Goal: Information Seeking & Learning: Learn about a topic

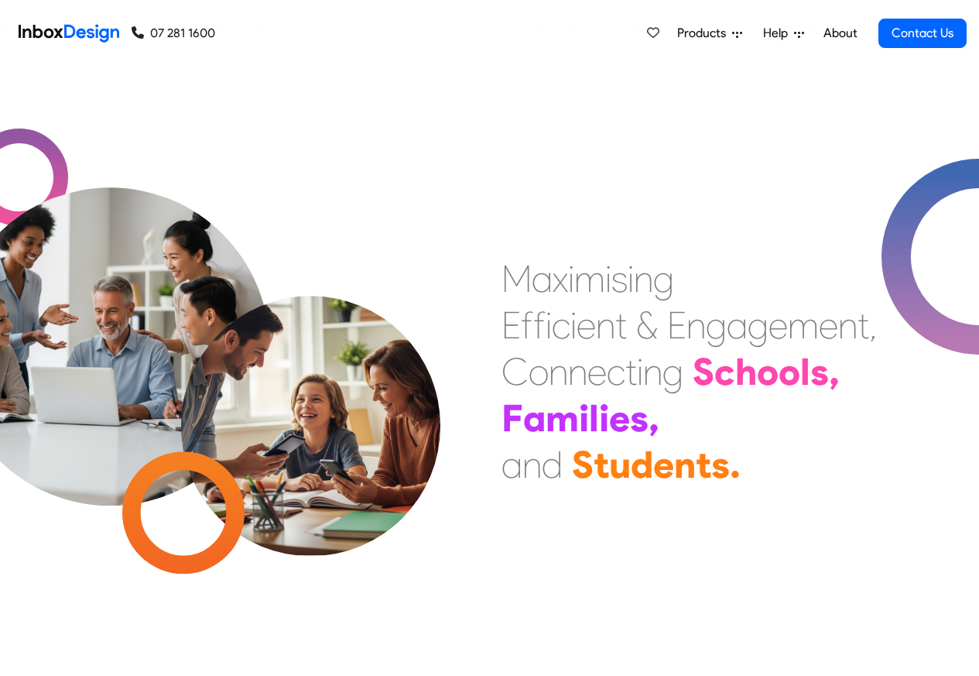
click at [741, 35] on icon at bounding box center [737, 34] width 10 height 10
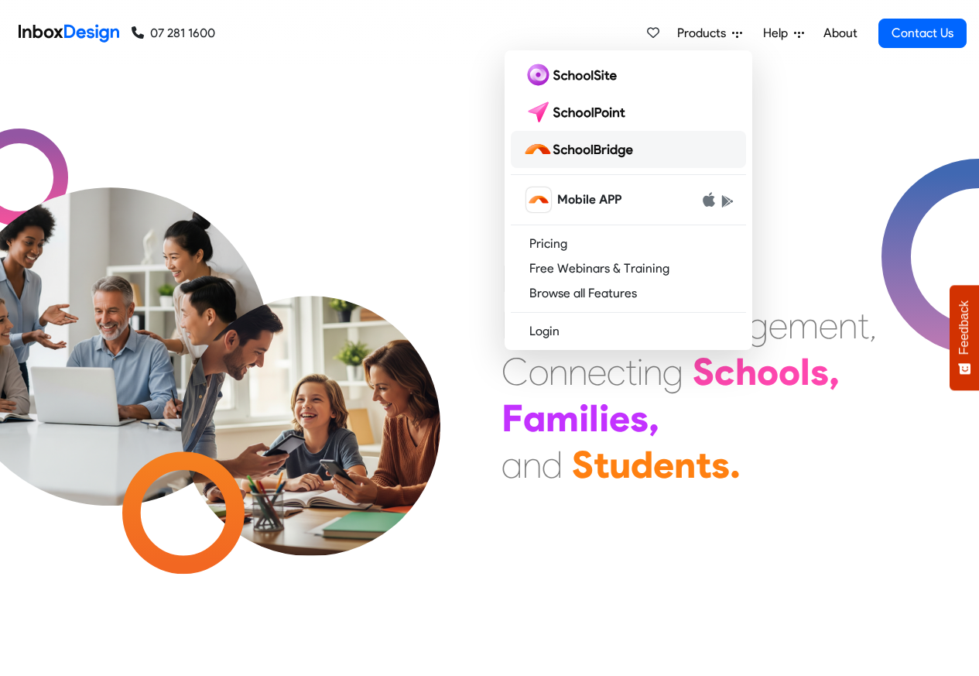
click at [588, 149] on img at bounding box center [581, 149] width 116 height 25
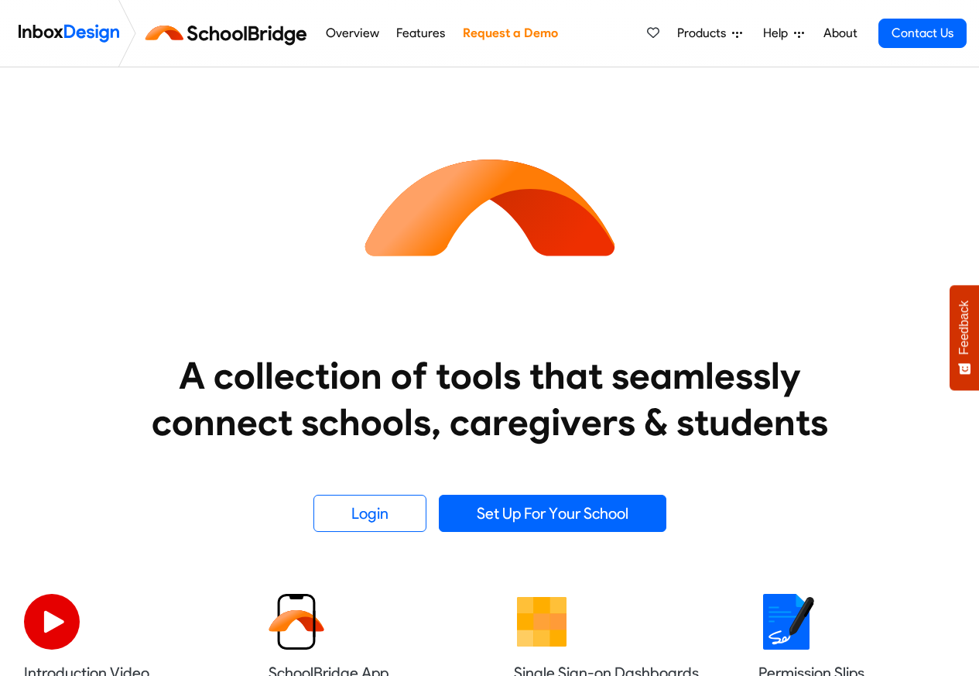
click at [741, 34] on icon at bounding box center [737, 34] width 10 height 10
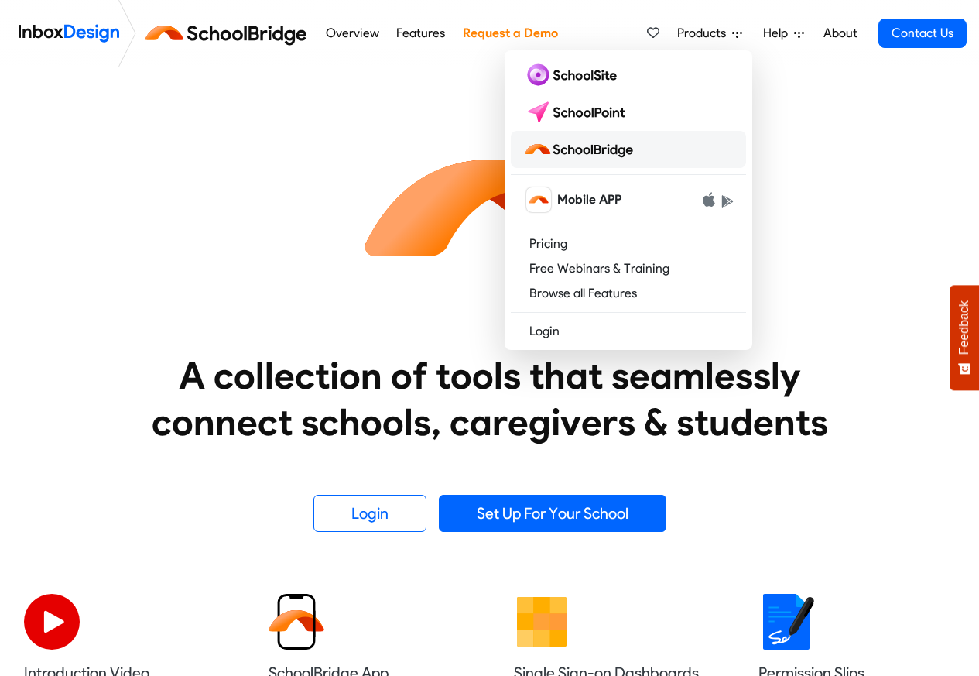
click at [586, 148] on img at bounding box center [581, 149] width 116 height 25
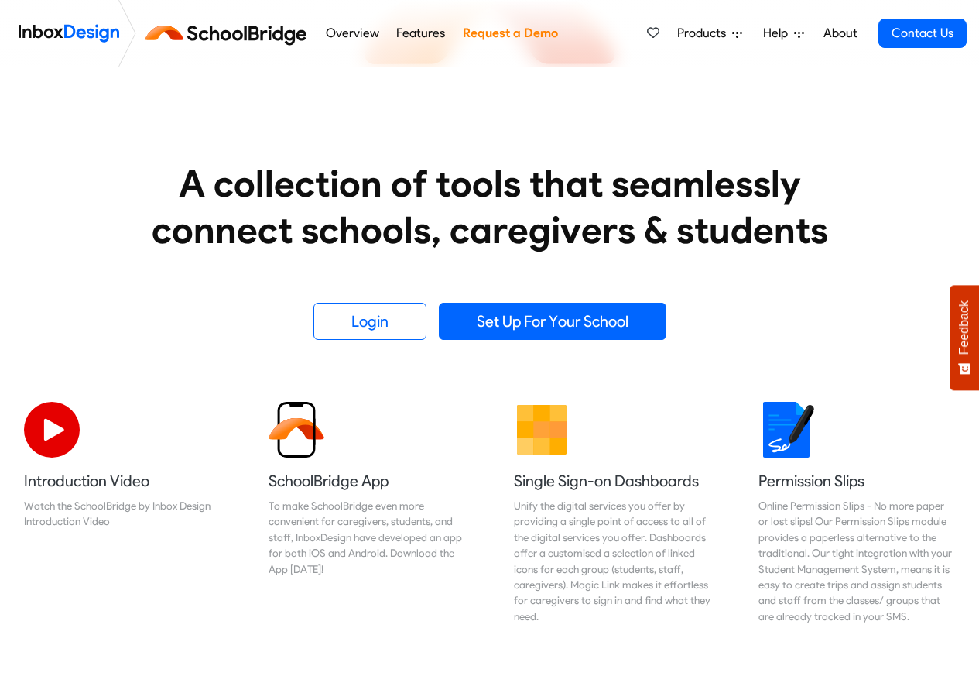
scroll to position [186, 0]
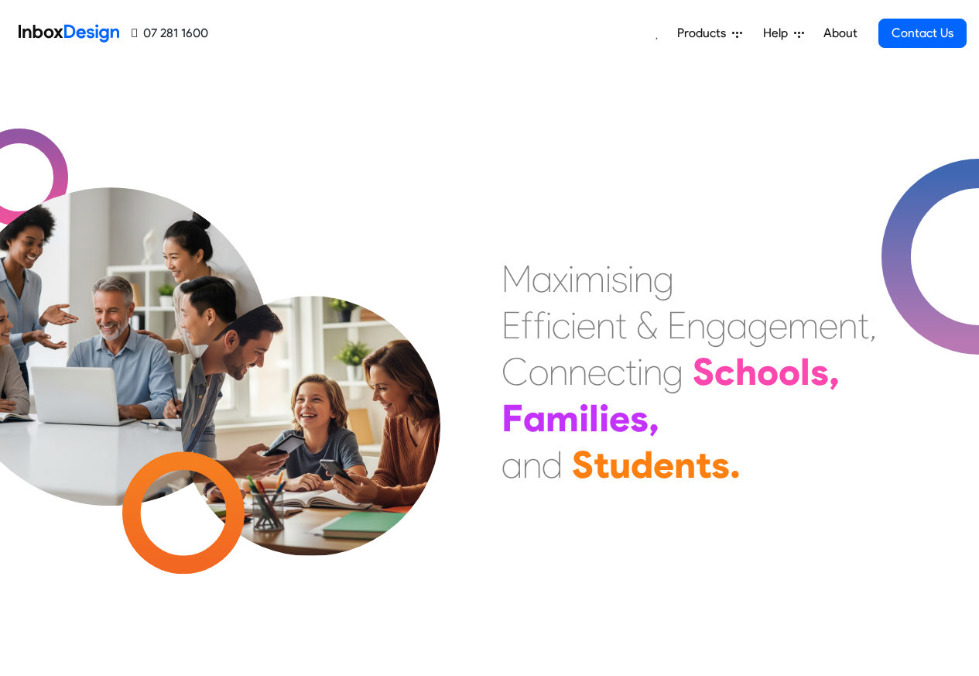
click at [357, 33] on div "Products Mobile APP Pricing Free Webinars & Training Browse all Features Login …" at bounding box center [587, 33] width 758 height 67
click at [704, 33] on span "Products" at bounding box center [704, 33] width 55 height 19
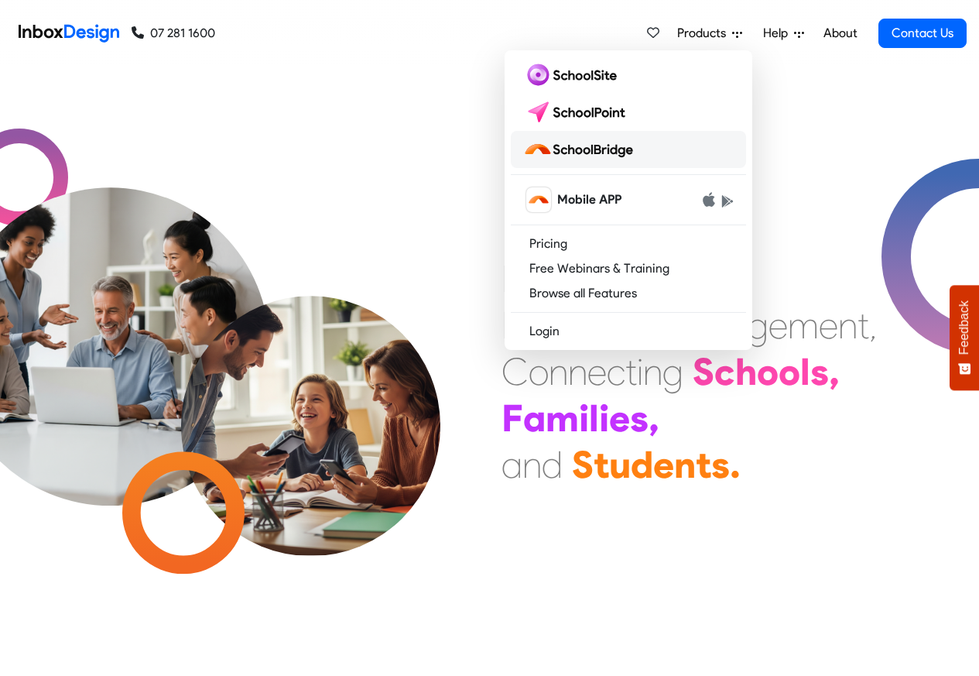
click at [582, 149] on img at bounding box center [581, 149] width 116 height 25
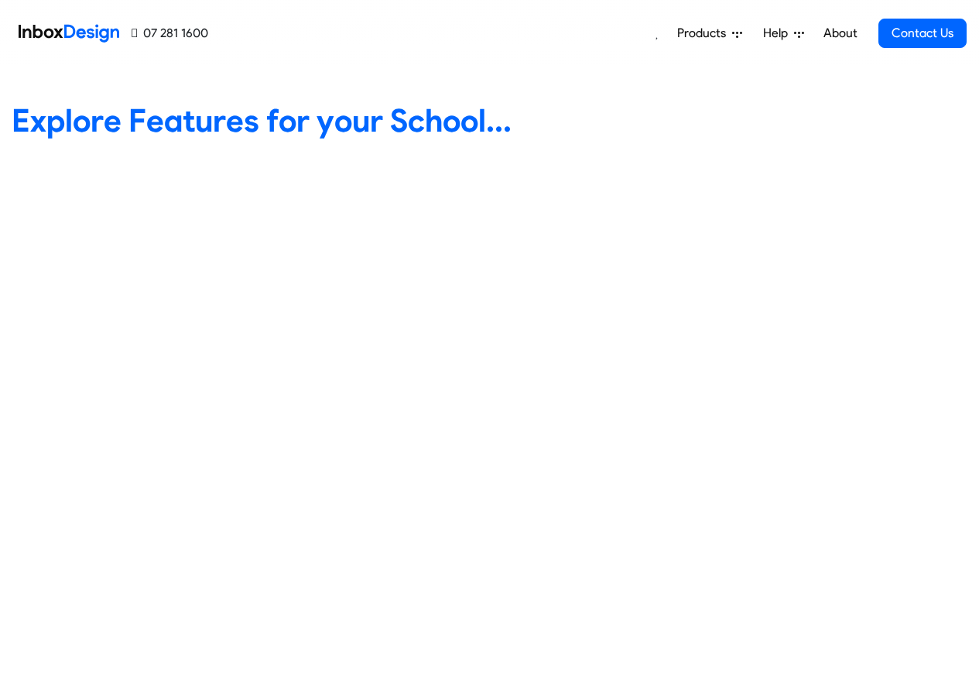
scroll to position [1117, 0]
